Goal: Task Accomplishment & Management: Manage account settings

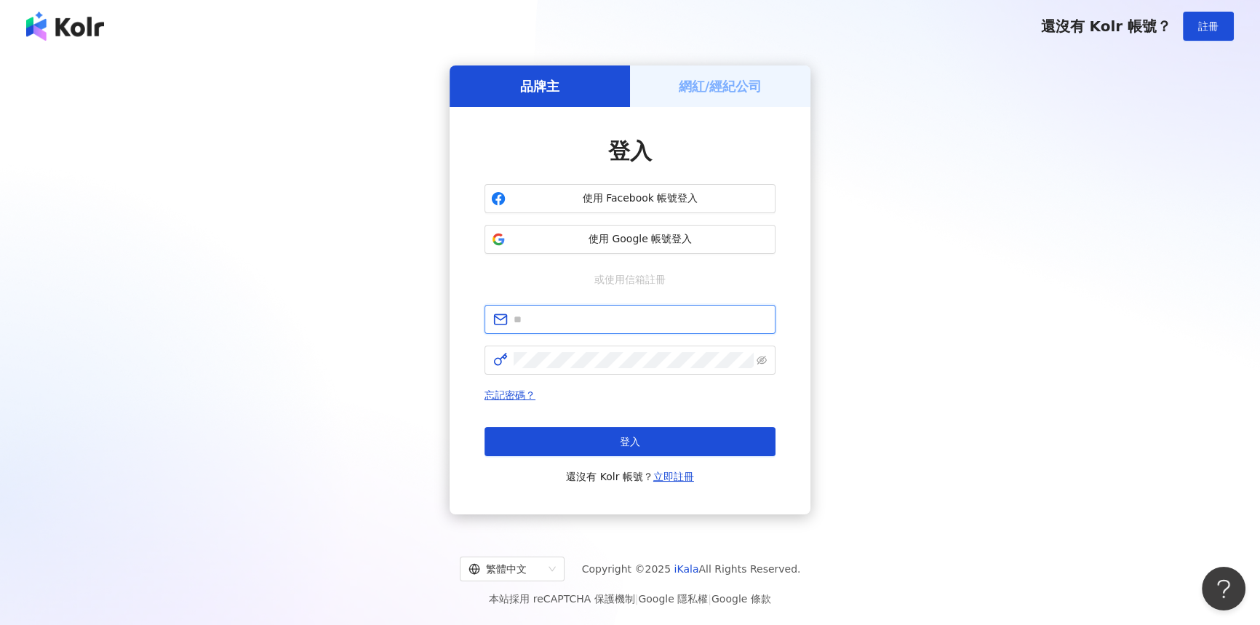
click at [552, 314] on input "text" at bounding box center [640, 319] width 253 height 16
type input "**********"
click button "登入" at bounding box center [630, 441] width 291 height 29
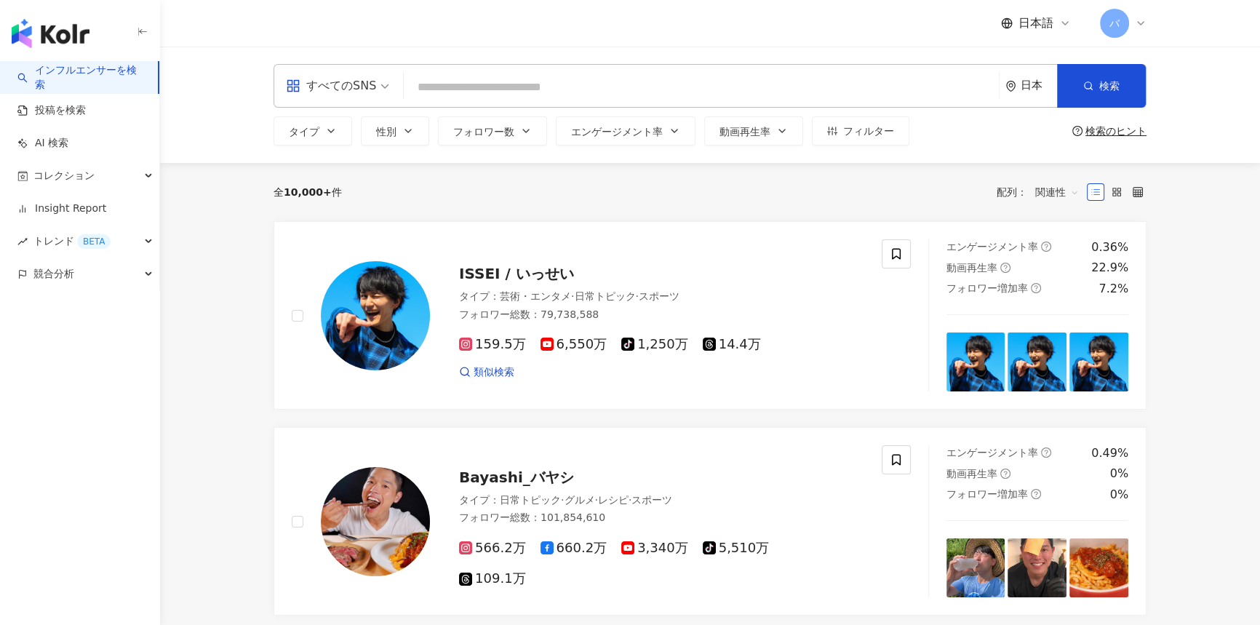
click at [1139, 26] on icon at bounding box center [1141, 23] width 12 height 12
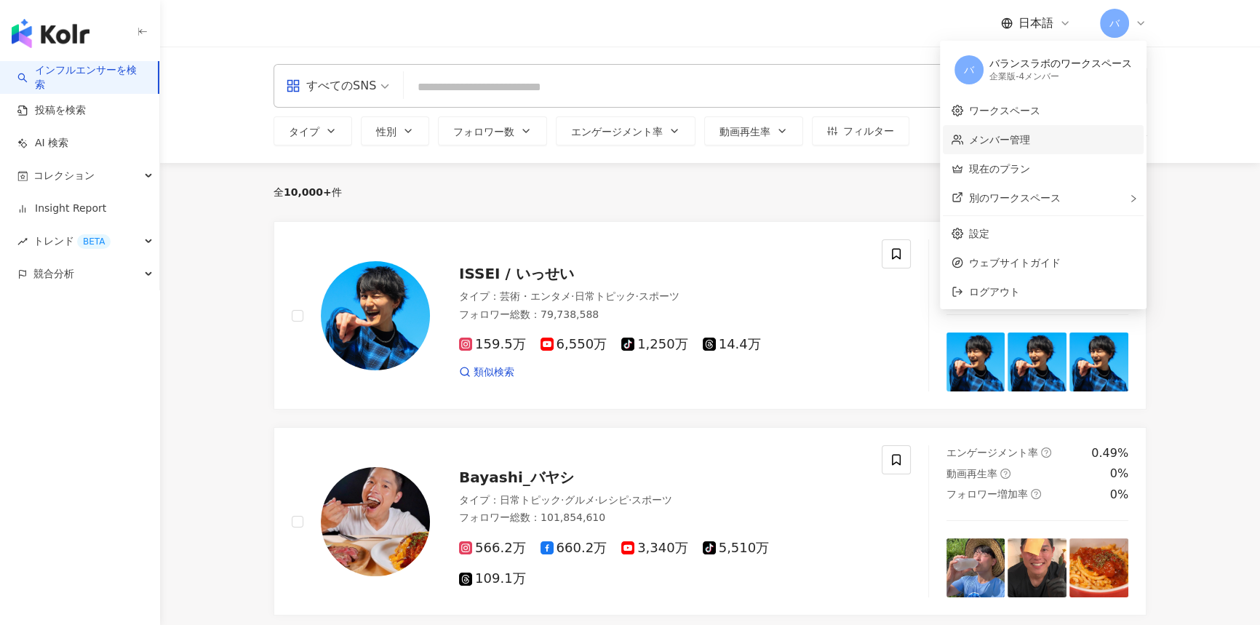
click at [1011, 139] on link "メンバー管理" at bounding box center [999, 140] width 61 height 12
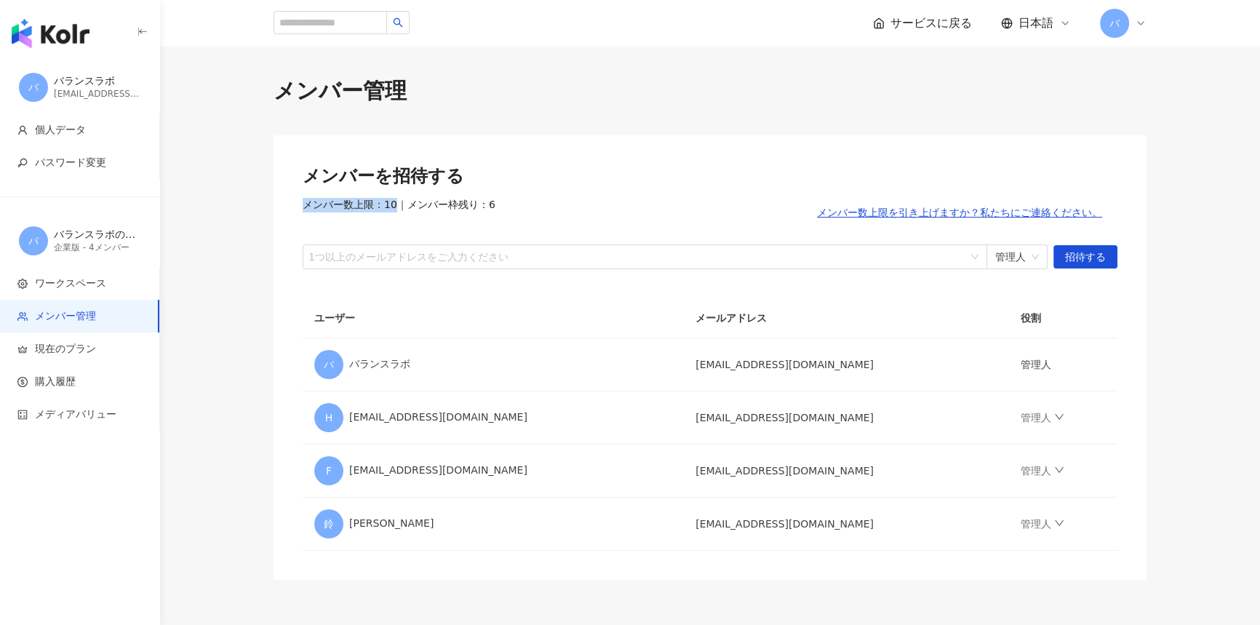
drag, startPoint x: 295, startPoint y: 206, endPoint x: 394, endPoint y: 204, distance: 98.3
click at [394, 204] on div "メンバーを招待する メンバー数上限：10 ｜ メンバー枠残り：6 メンバー数上限を引き上げますか？私たちにご連絡ください。 1つ以上のメールアドレスをご入力く…" at bounding box center [710, 357] width 873 height 445
click at [675, 193] on div "メンバーを招待する メンバー数上限：10 ｜ メンバー枠残り：6 メンバー数上限を引き上げますか？私たちにご連絡ください。 1つ以上のメールアドレスをご入力く…" at bounding box center [710, 216] width 815 height 105
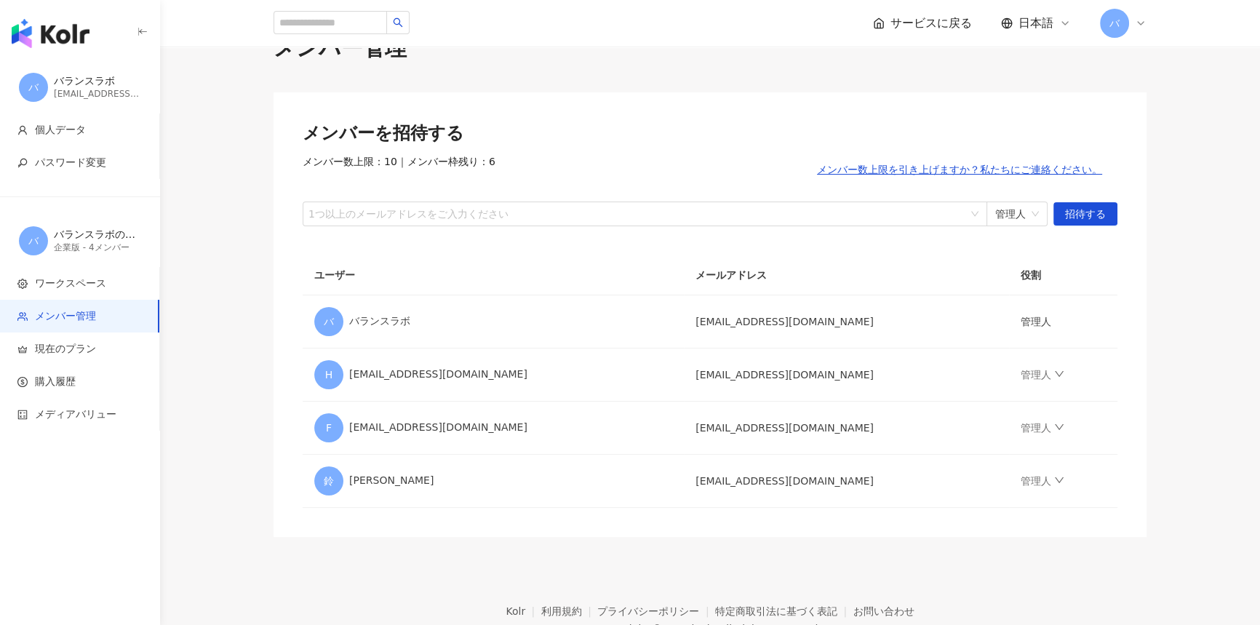
scroll to position [65, 0]
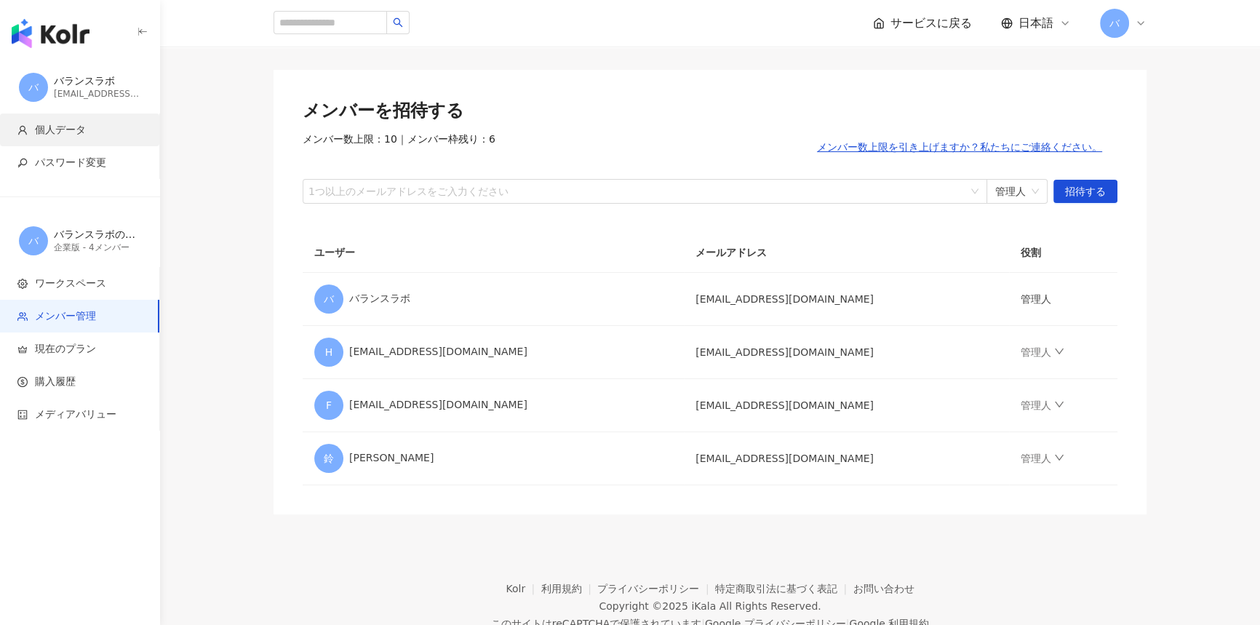
click at [61, 130] on span "個人データ" at bounding box center [60, 130] width 51 height 15
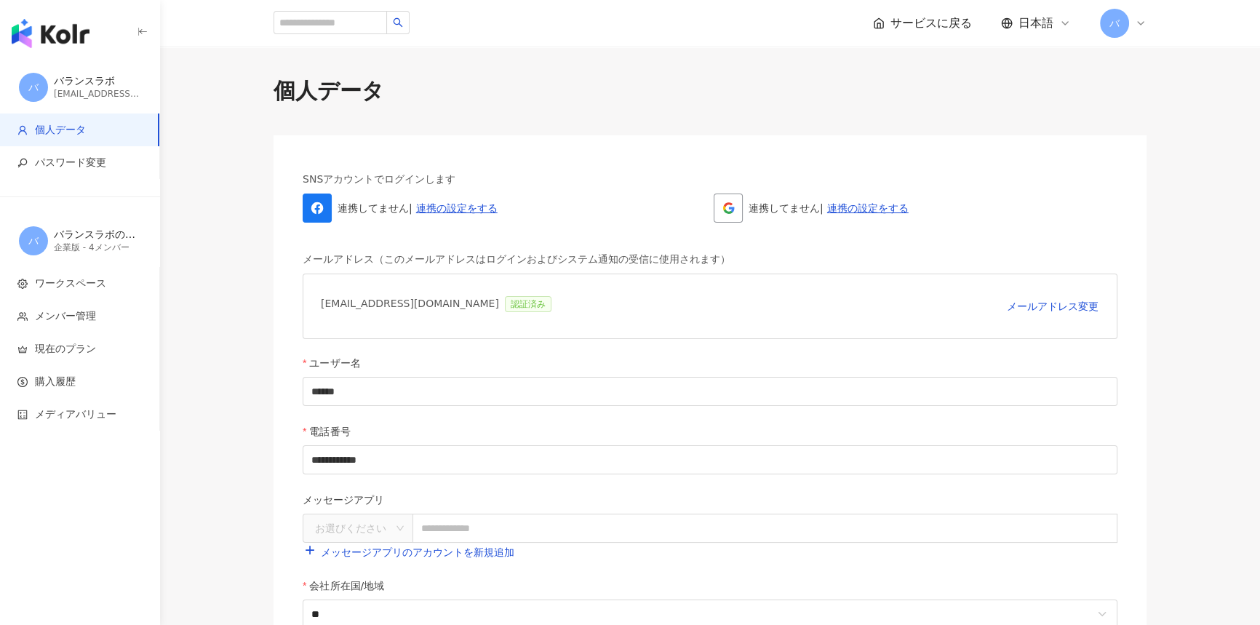
click at [1128, 31] on div "バ" at bounding box center [1123, 23] width 47 height 29
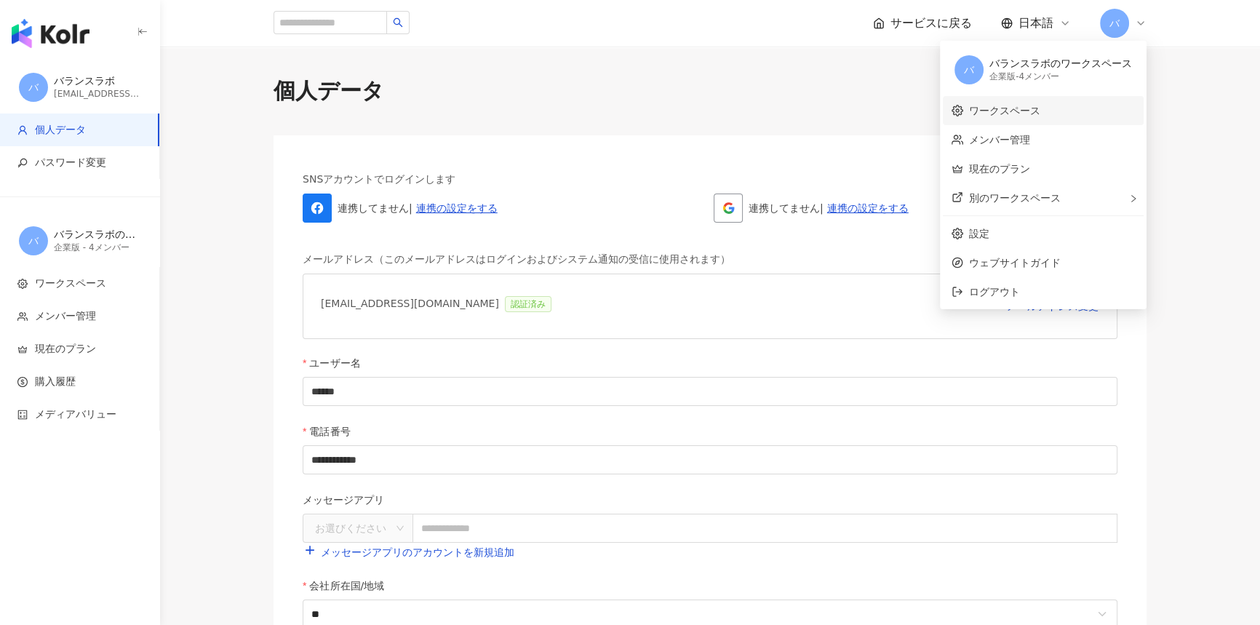
click at [1041, 105] on link "ワークスペース" at bounding box center [1004, 111] width 71 height 12
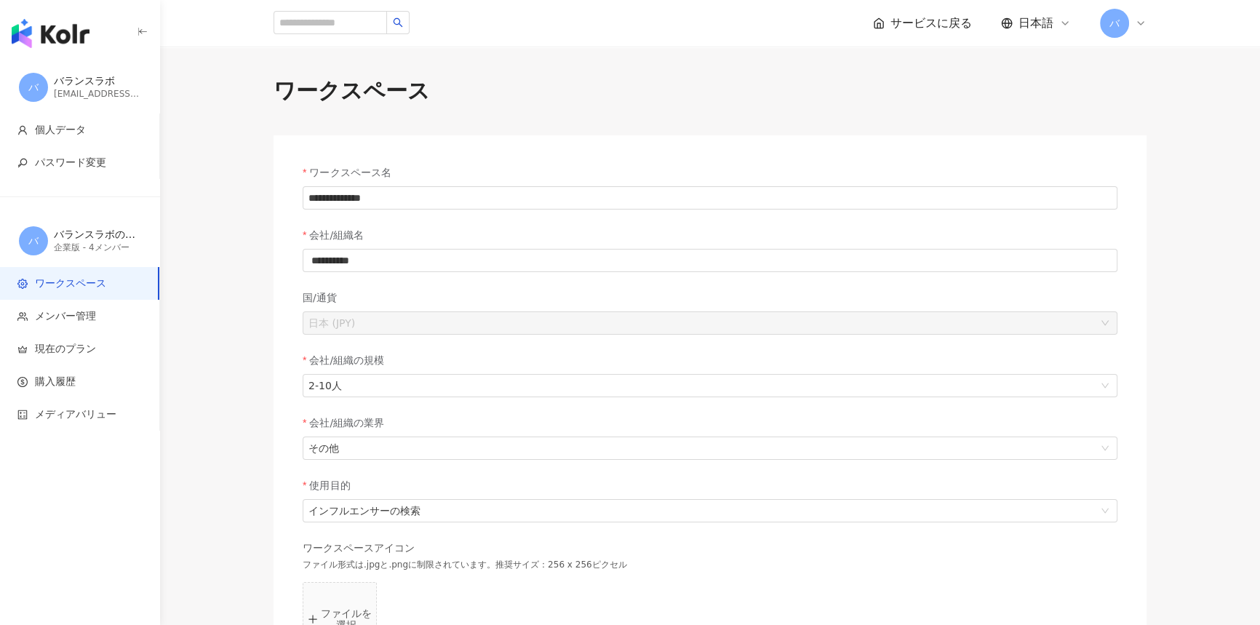
click at [1135, 25] on icon at bounding box center [1141, 23] width 12 height 12
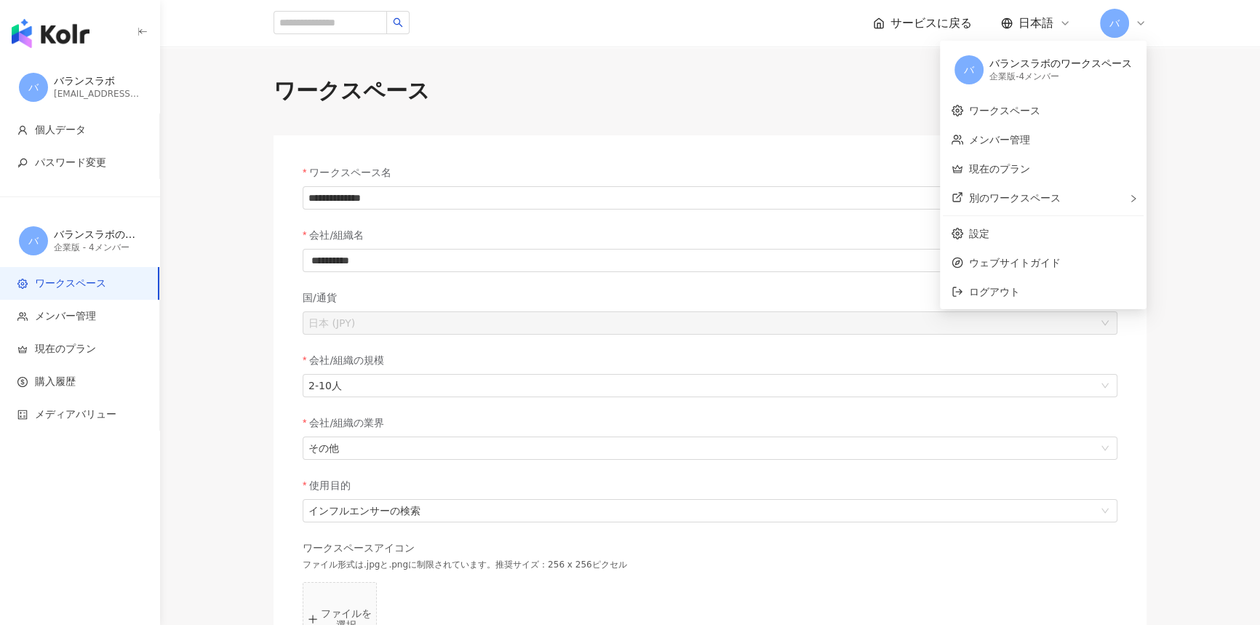
click at [926, 26] on span "サービスに戻る" at bounding box center [931, 23] width 81 height 16
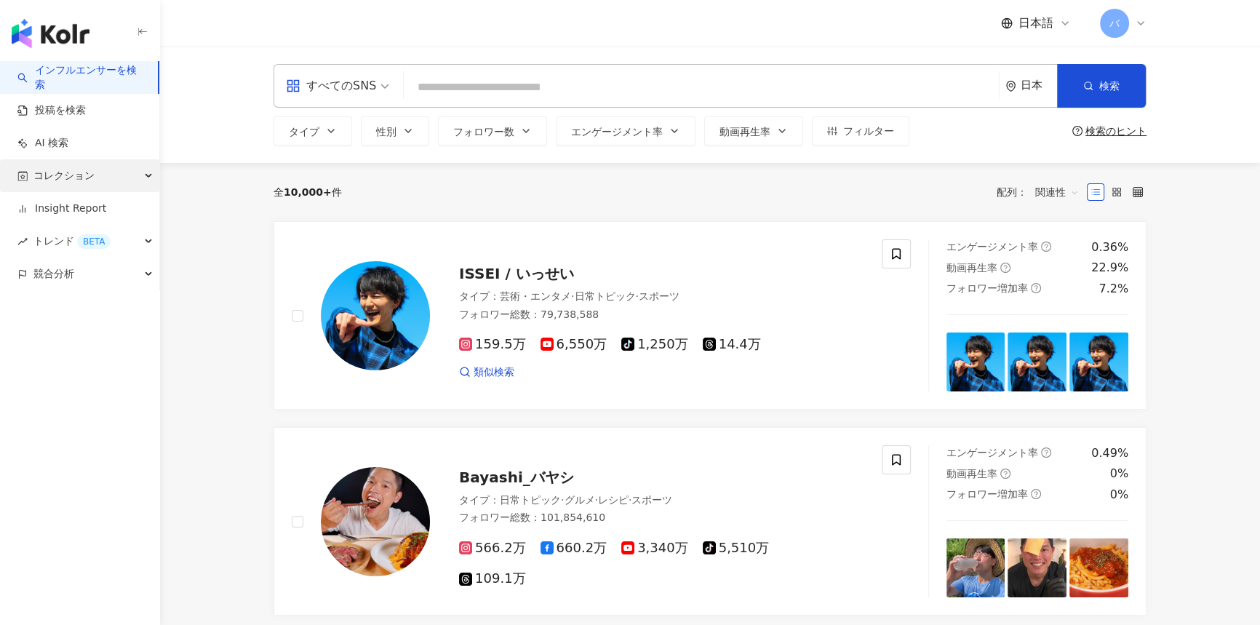
click at [88, 179] on span "コレクション" at bounding box center [63, 175] width 61 height 33
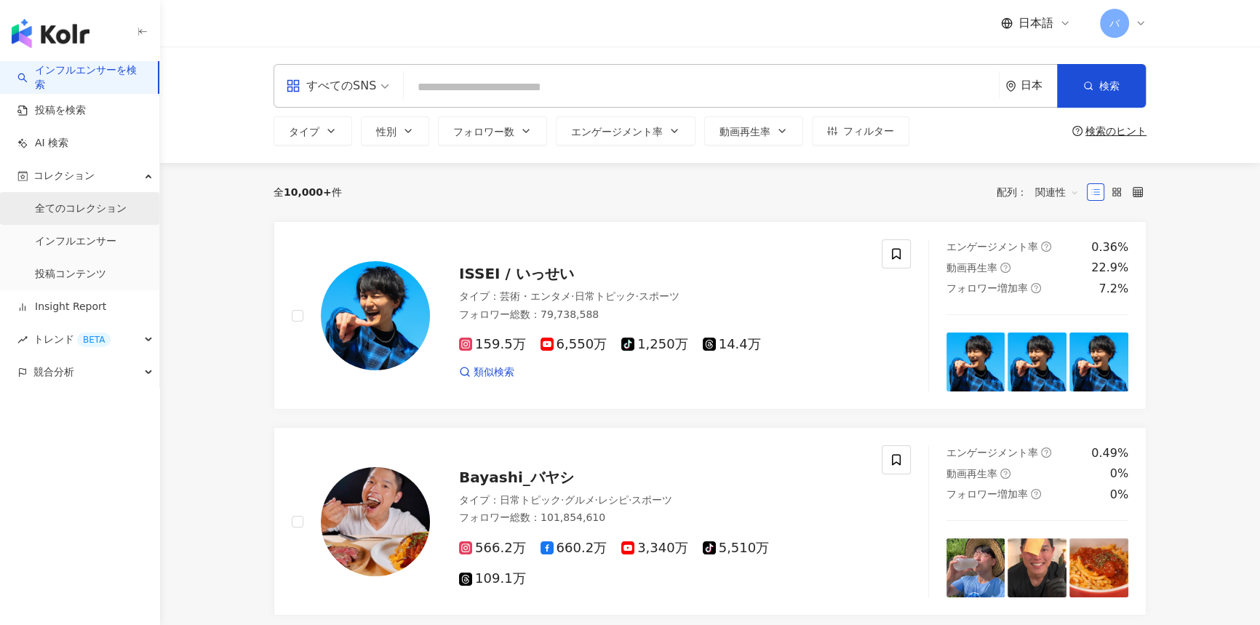
click at [102, 216] on link "全てのコレクション" at bounding box center [81, 209] width 92 height 15
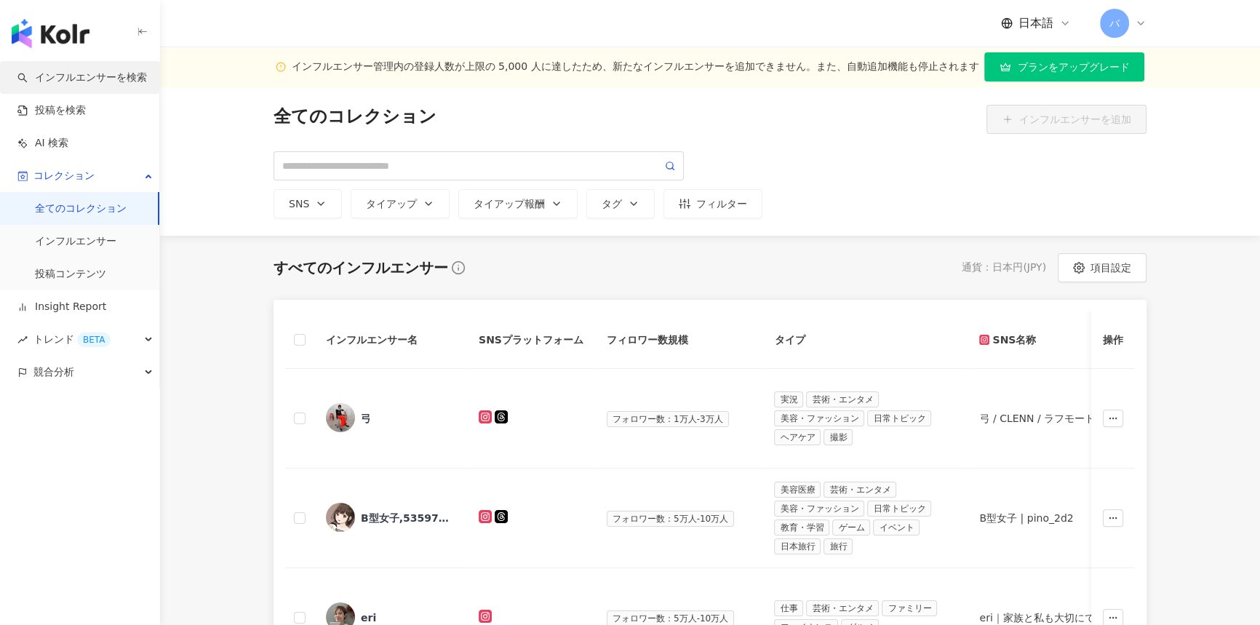
click at [105, 85] on link "インフルエンサーを検索" at bounding box center [82, 78] width 130 height 15
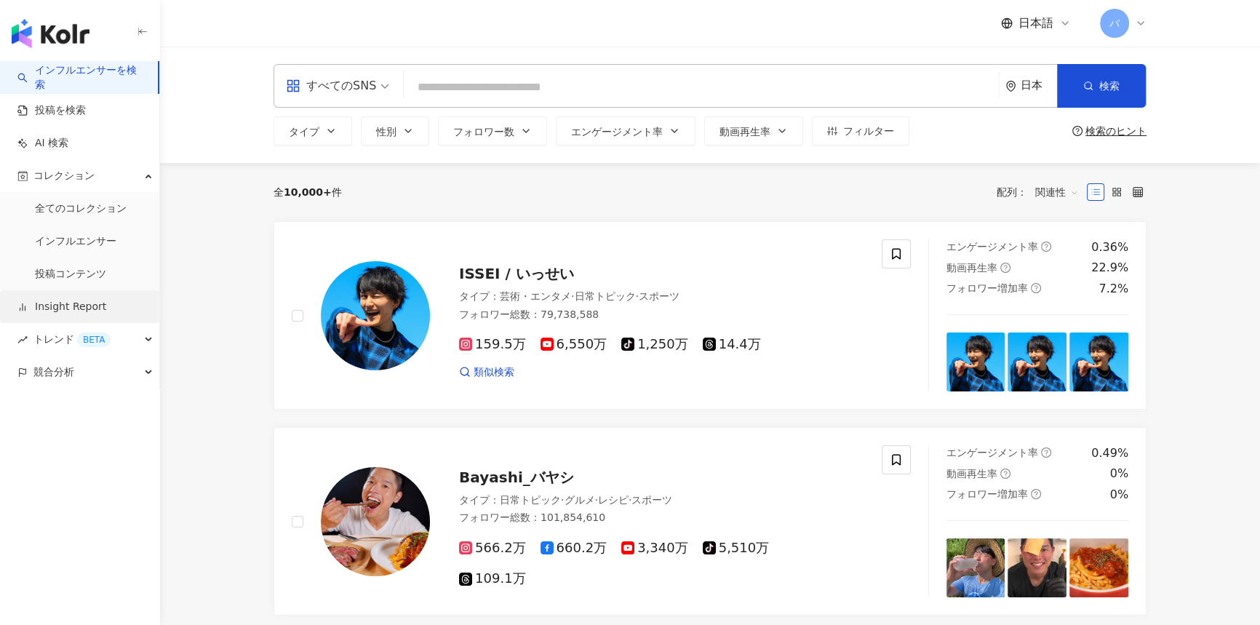
click at [79, 312] on link "Insight Report" at bounding box center [61, 307] width 89 height 15
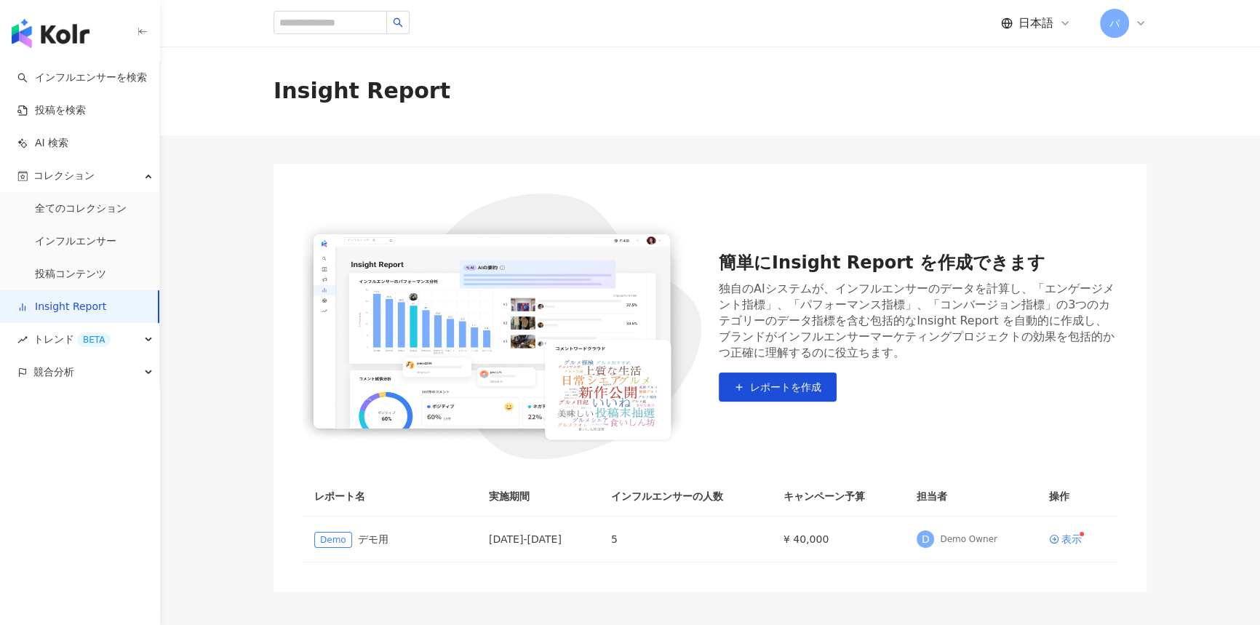
scroll to position [65, 0]
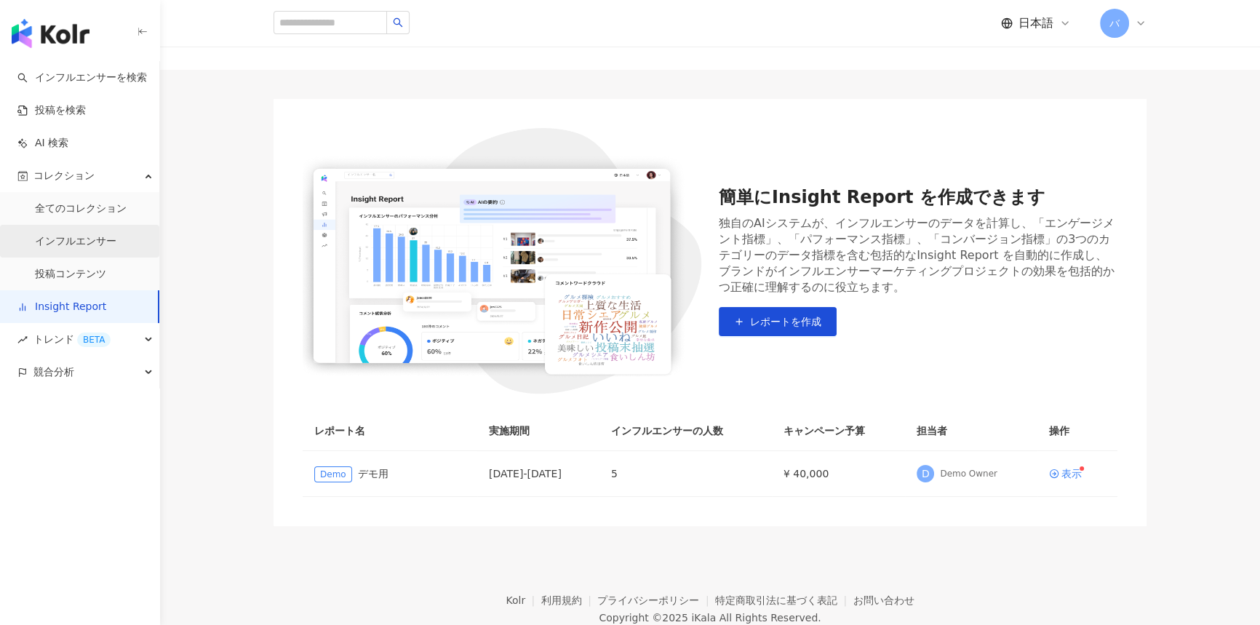
click at [88, 240] on link "インフルエンサー" at bounding box center [75, 241] width 81 height 15
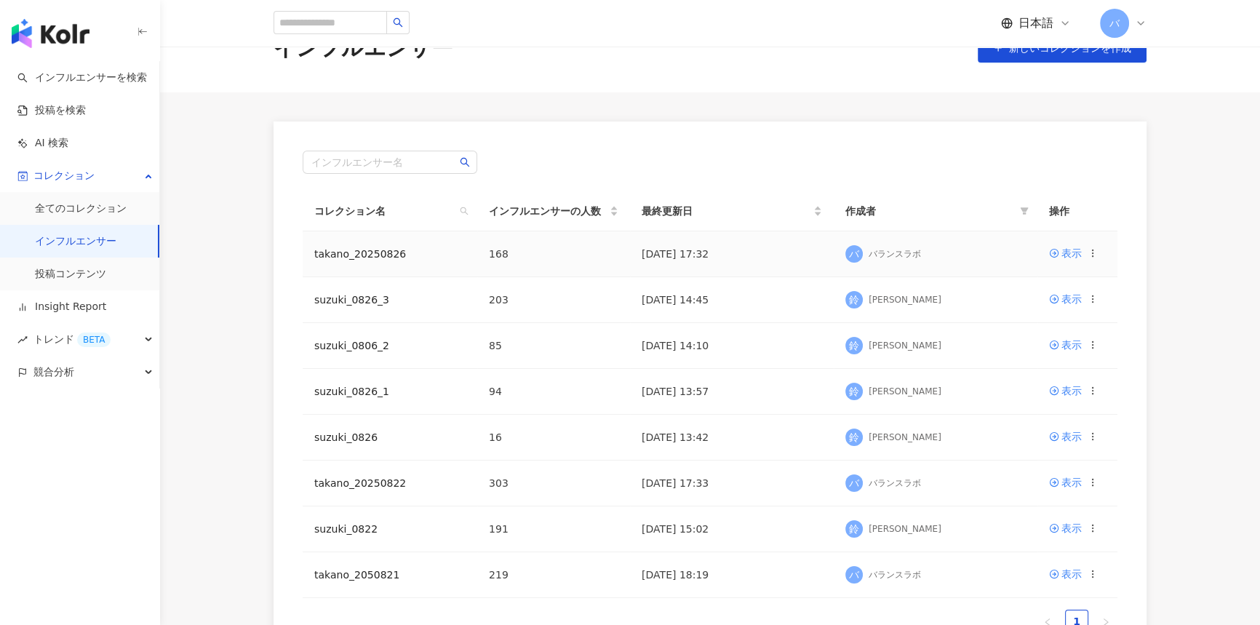
scroll to position [65, 0]
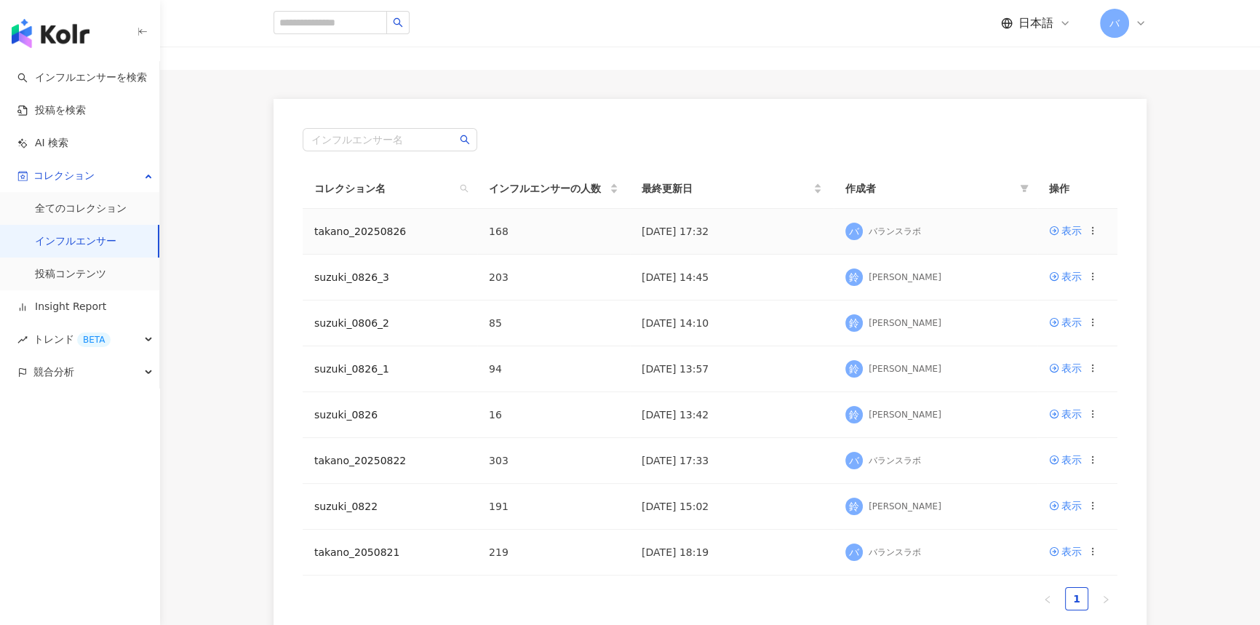
click at [1098, 229] on td "表示" at bounding box center [1078, 232] width 80 height 46
click at [1094, 229] on icon at bounding box center [1093, 231] width 10 height 10
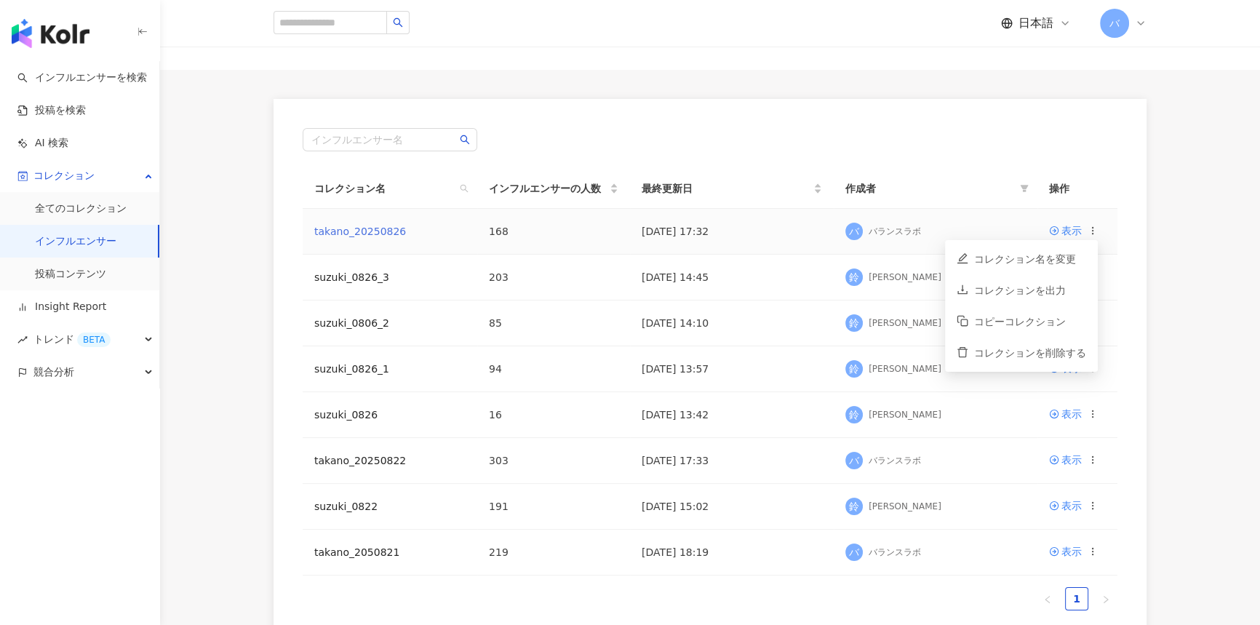
click at [373, 230] on link "takano_20250826" at bounding box center [360, 232] width 92 height 12
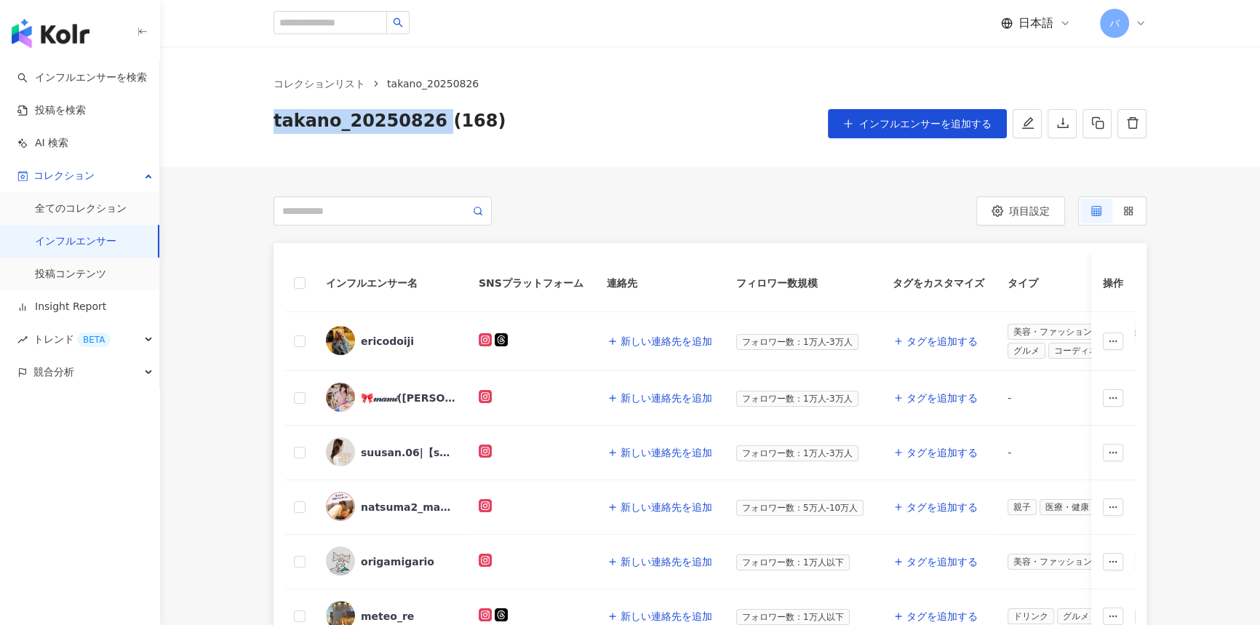
drag, startPoint x: 265, startPoint y: 122, endPoint x: 429, endPoint y: 124, distance: 164.5
click at [429, 124] on div "コレクションリスト takano_20250826 takano_20250826 (168) インフルエンサーを追加する" at bounding box center [709, 107] width 931 height 63
click at [571, 124] on div "takano_20250826 (168) インフルエンサーを追加する" at bounding box center [710, 123] width 873 height 29
drag, startPoint x: 444, startPoint y: 124, endPoint x: 468, endPoint y: 124, distance: 24.0
click at [468, 124] on span "takano_20250826 (168)" at bounding box center [390, 123] width 232 height 29
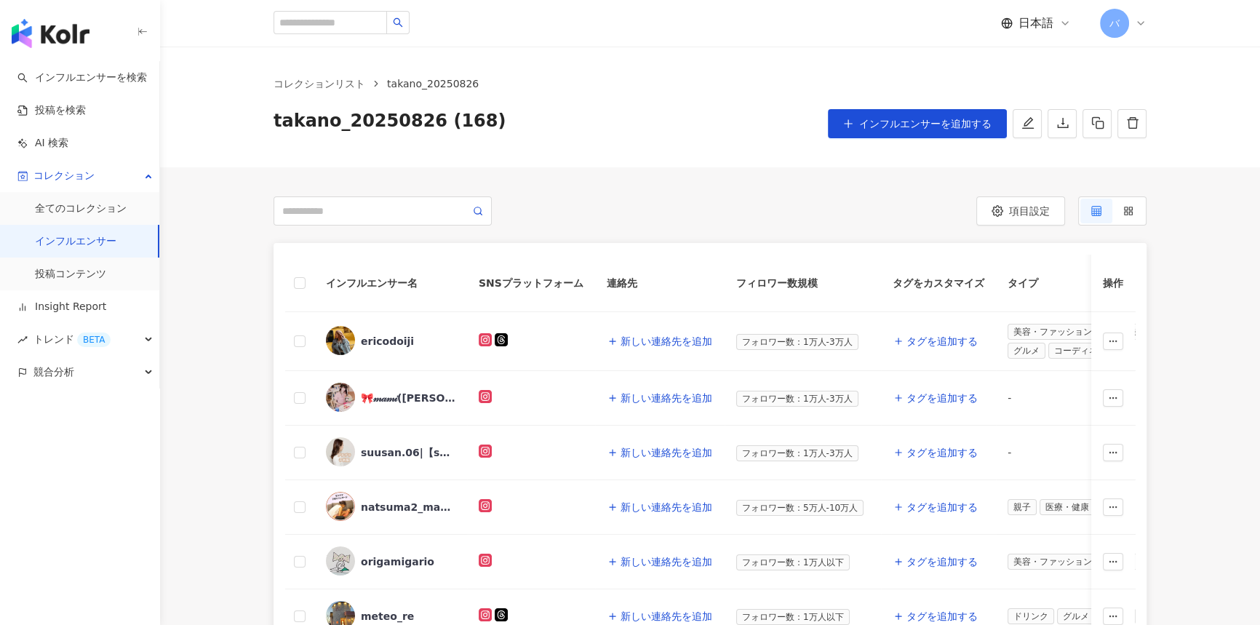
click at [562, 148] on div "コレクションリスト takano_20250826 takano_20250826 (168) インフルエンサーを追加する" at bounding box center [710, 107] width 1100 height 121
click at [1070, 124] on button "button" at bounding box center [1062, 123] width 29 height 29
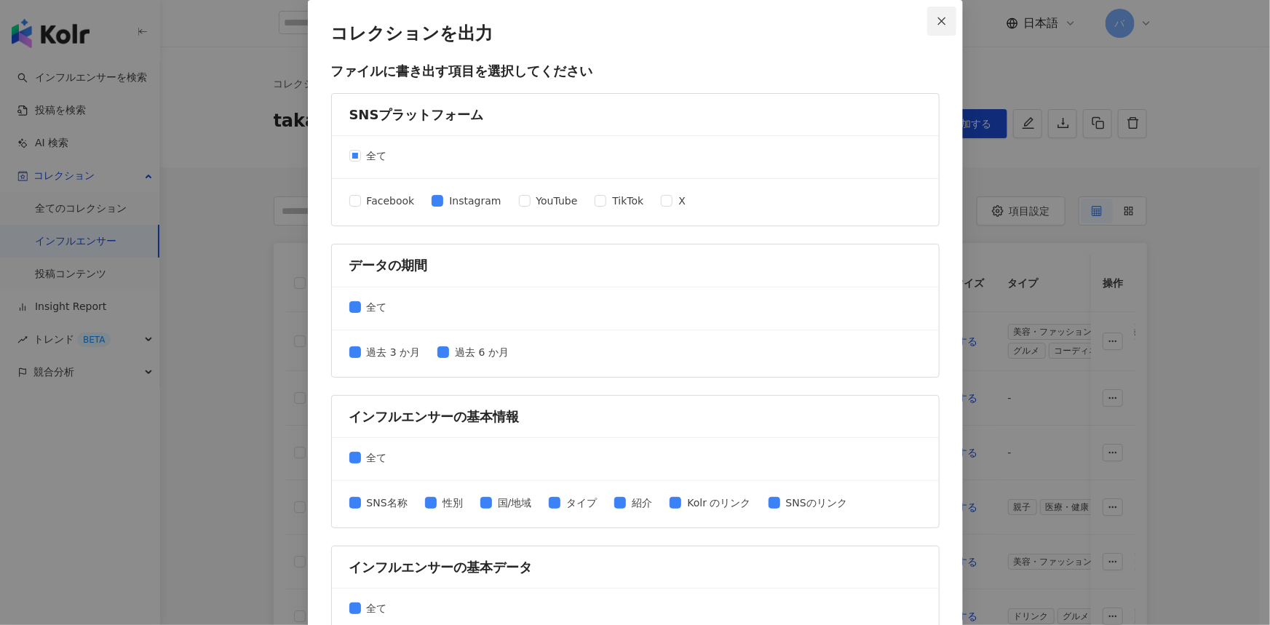
click at [936, 22] on icon "close" at bounding box center [941, 21] width 10 height 10
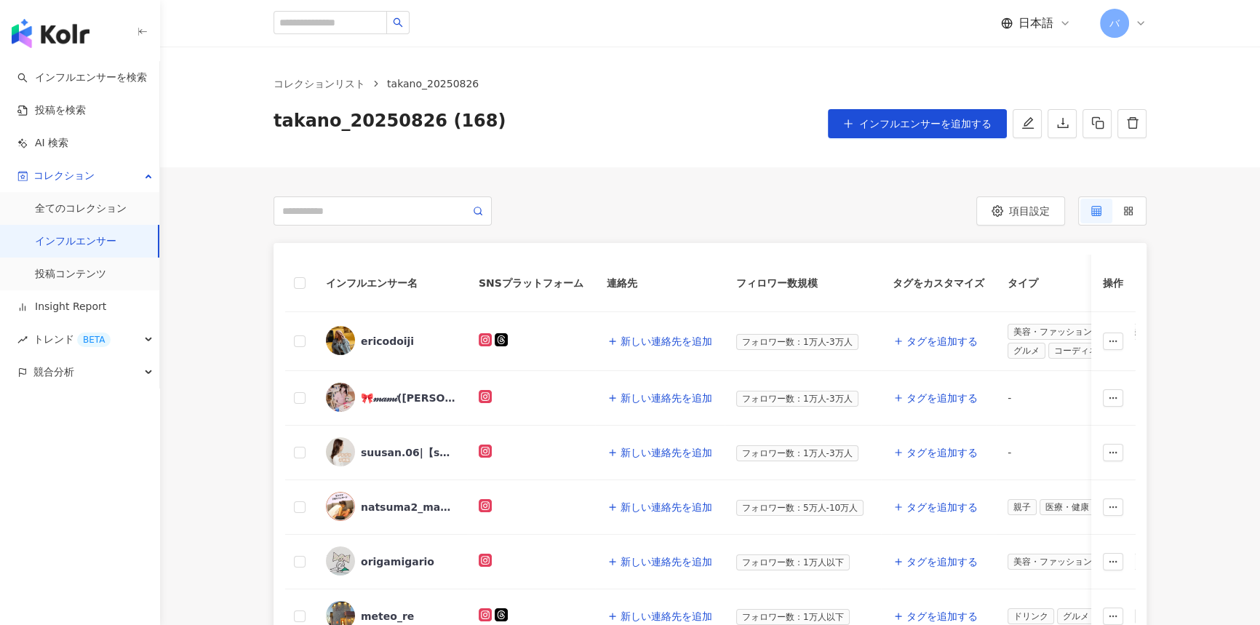
click at [1142, 21] on icon at bounding box center [1141, 23] width 12 height 12
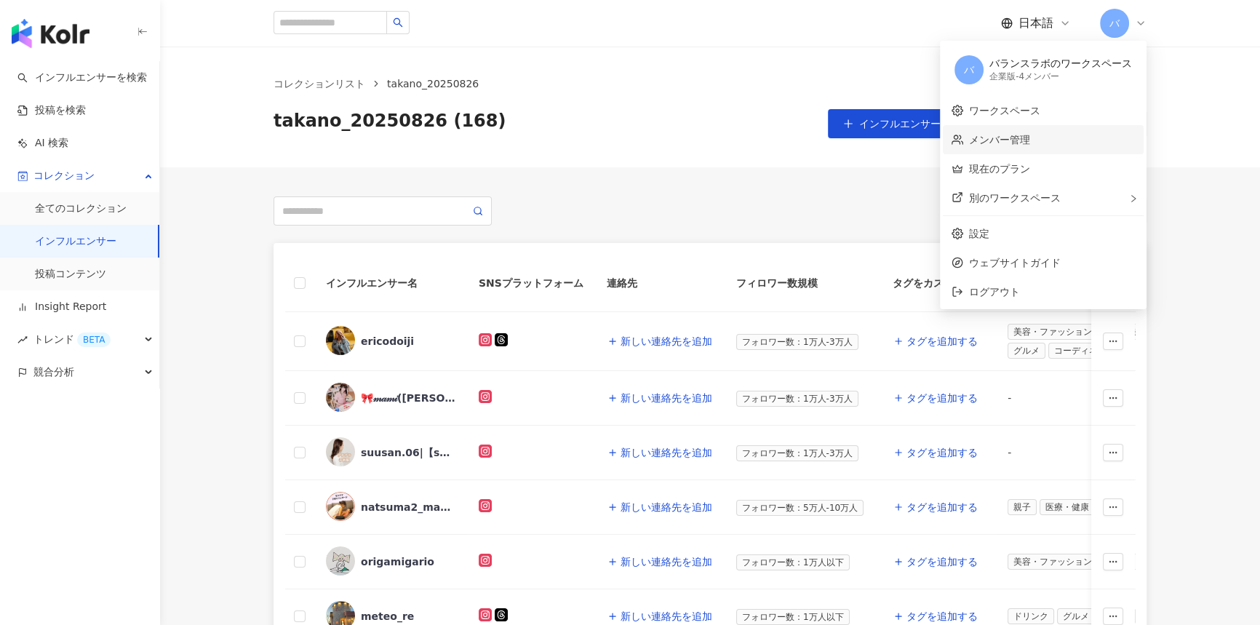
click at [1026, 146] on link "メンバー管理" at bounding box center [999, 140] width 61 height 12
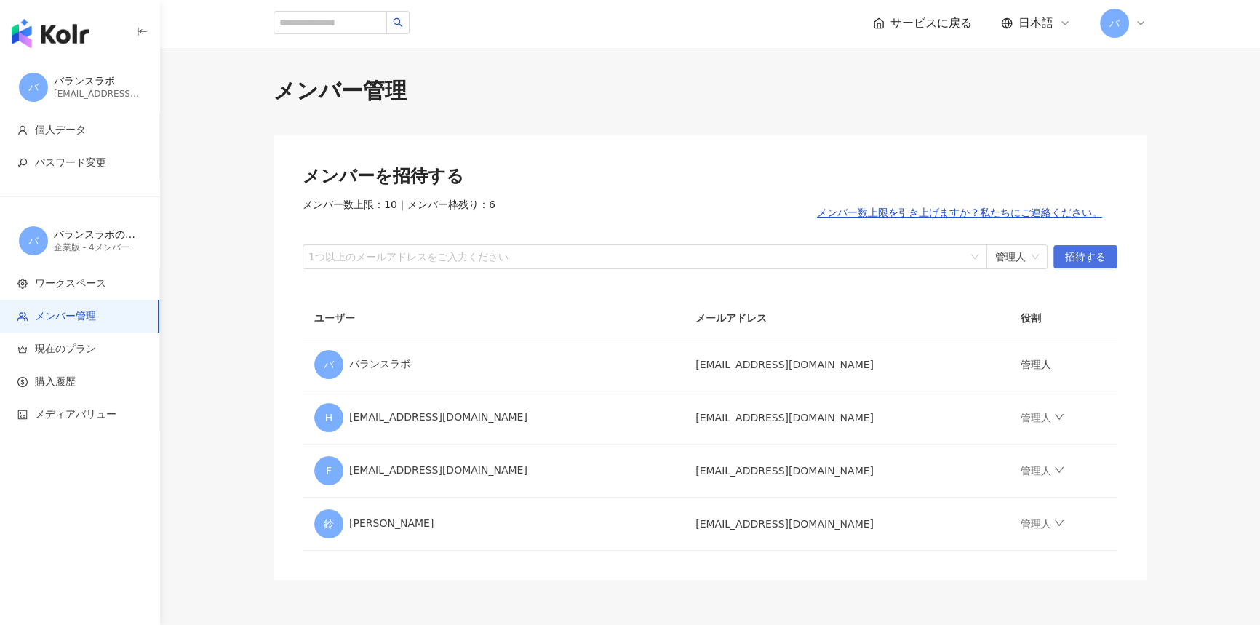
click at [1108, 260] on button "招待する" at bounding box center [1086, 256] width 64 height 23
click at [422, 260] on div at bounding box center [638, 256] width 664 height 11
